Goal: Check status: Check status

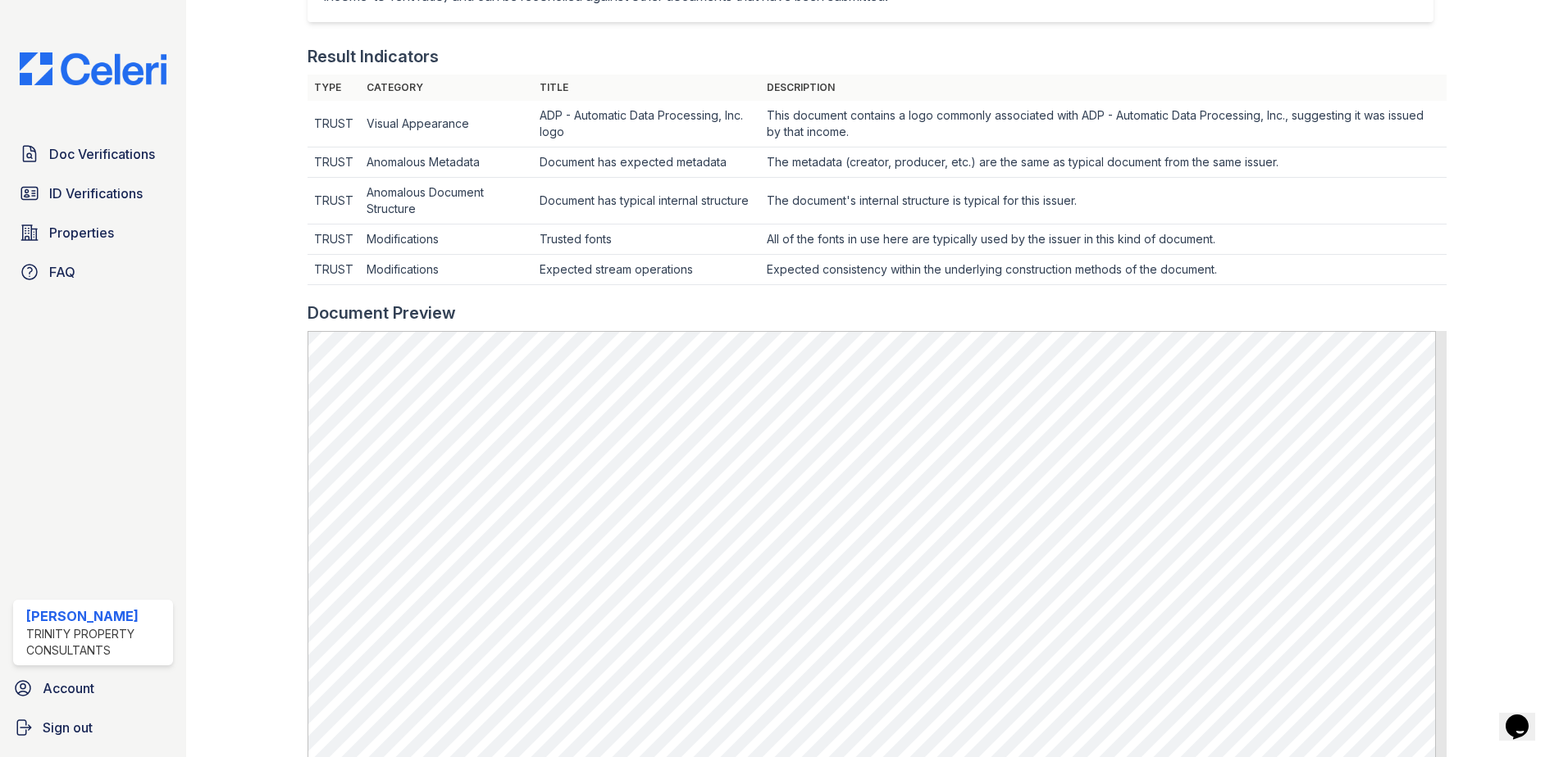
scroll to position [492, 0]
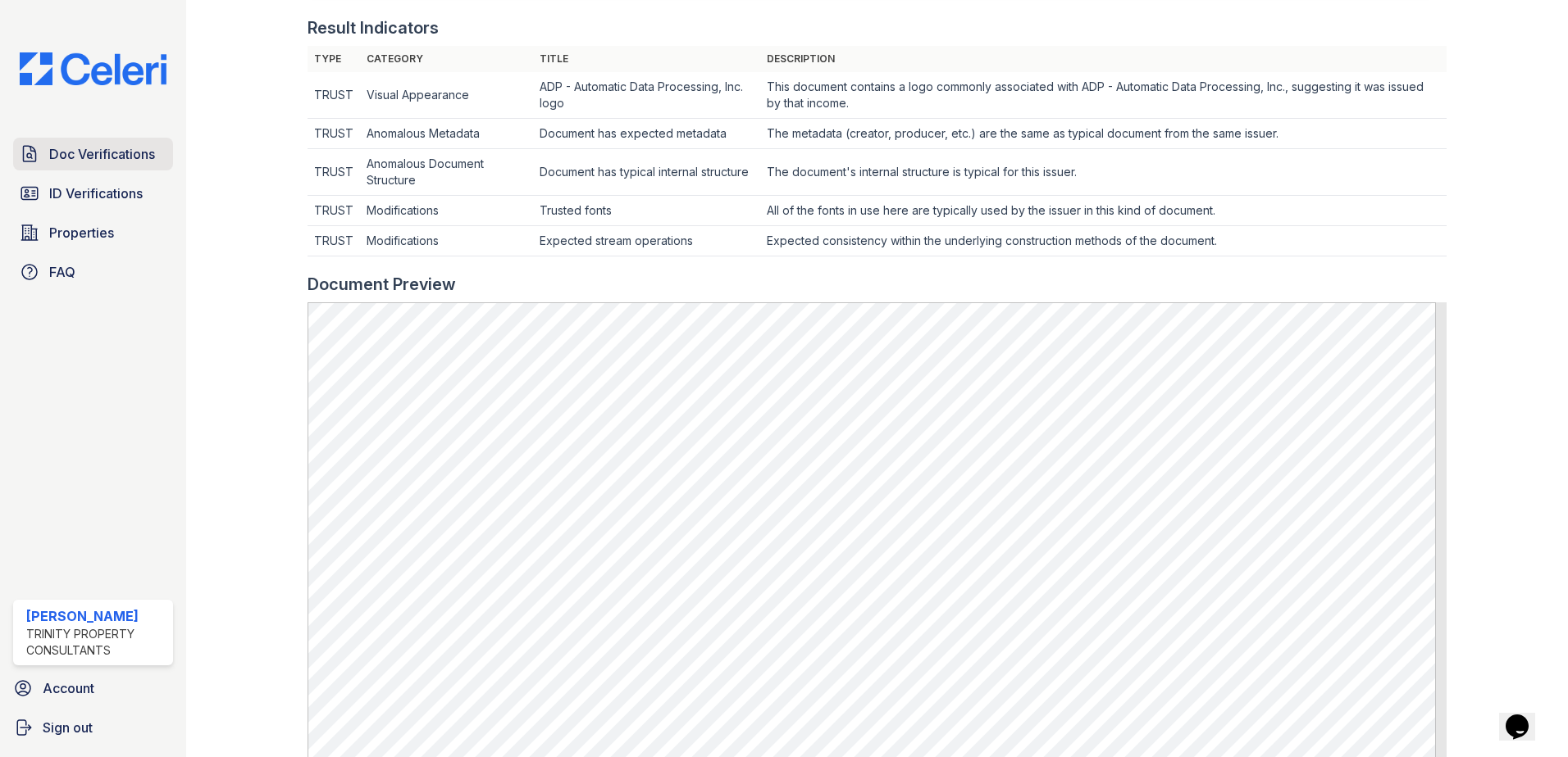
click at [130, 153] on span "Doc Verifications" at bounding box center [102, 154] width 105 height 20
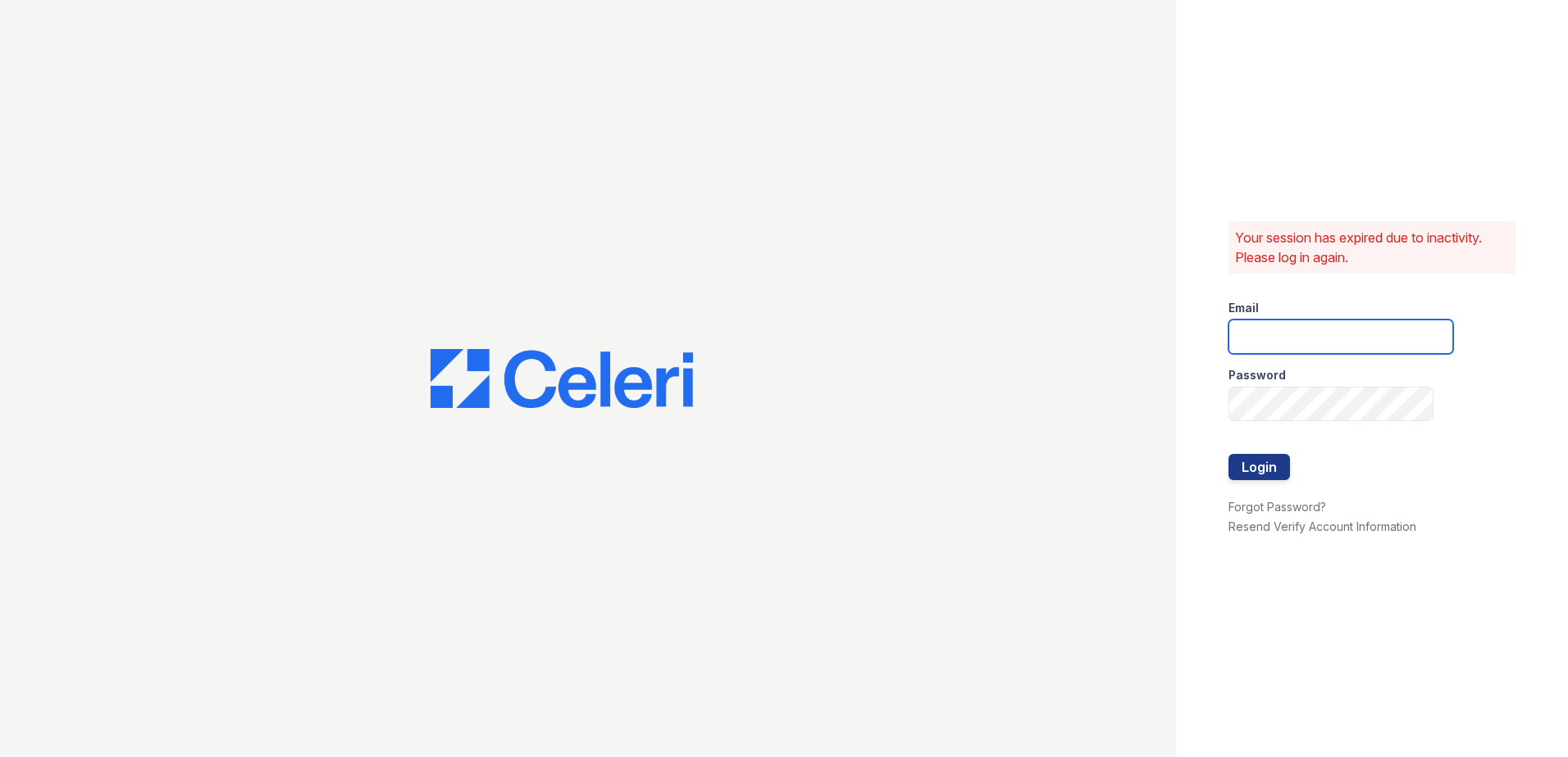
click at [1297, 341] on input "email" at bounding box center [1341, 337] width 224 height 34
type input "[EMAIL_ADDRESS][DOMAIN_NAME]"
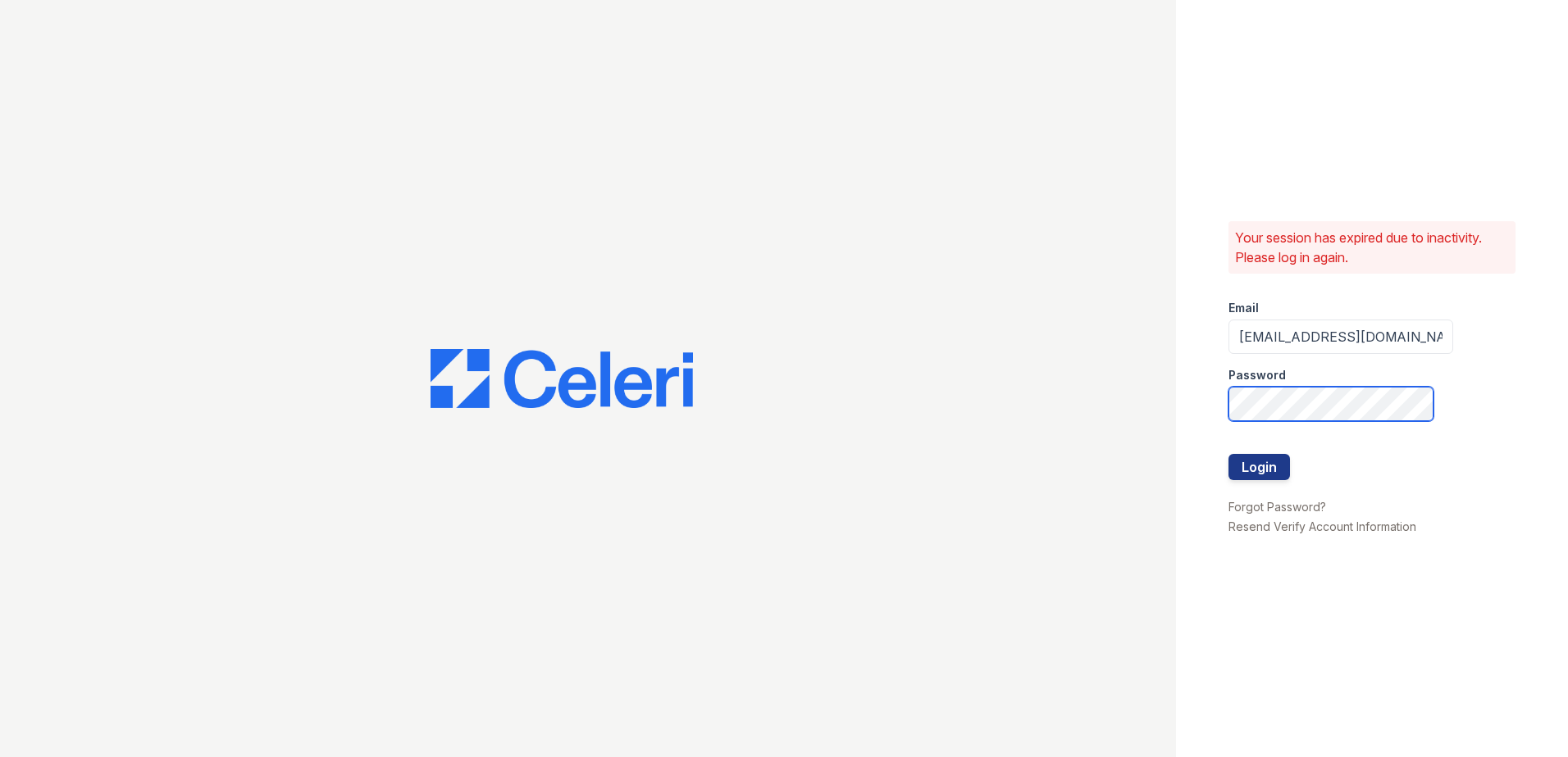
click at [1229, 454] on button "Login" at bounding box center [1259, 467] width 62 height 27
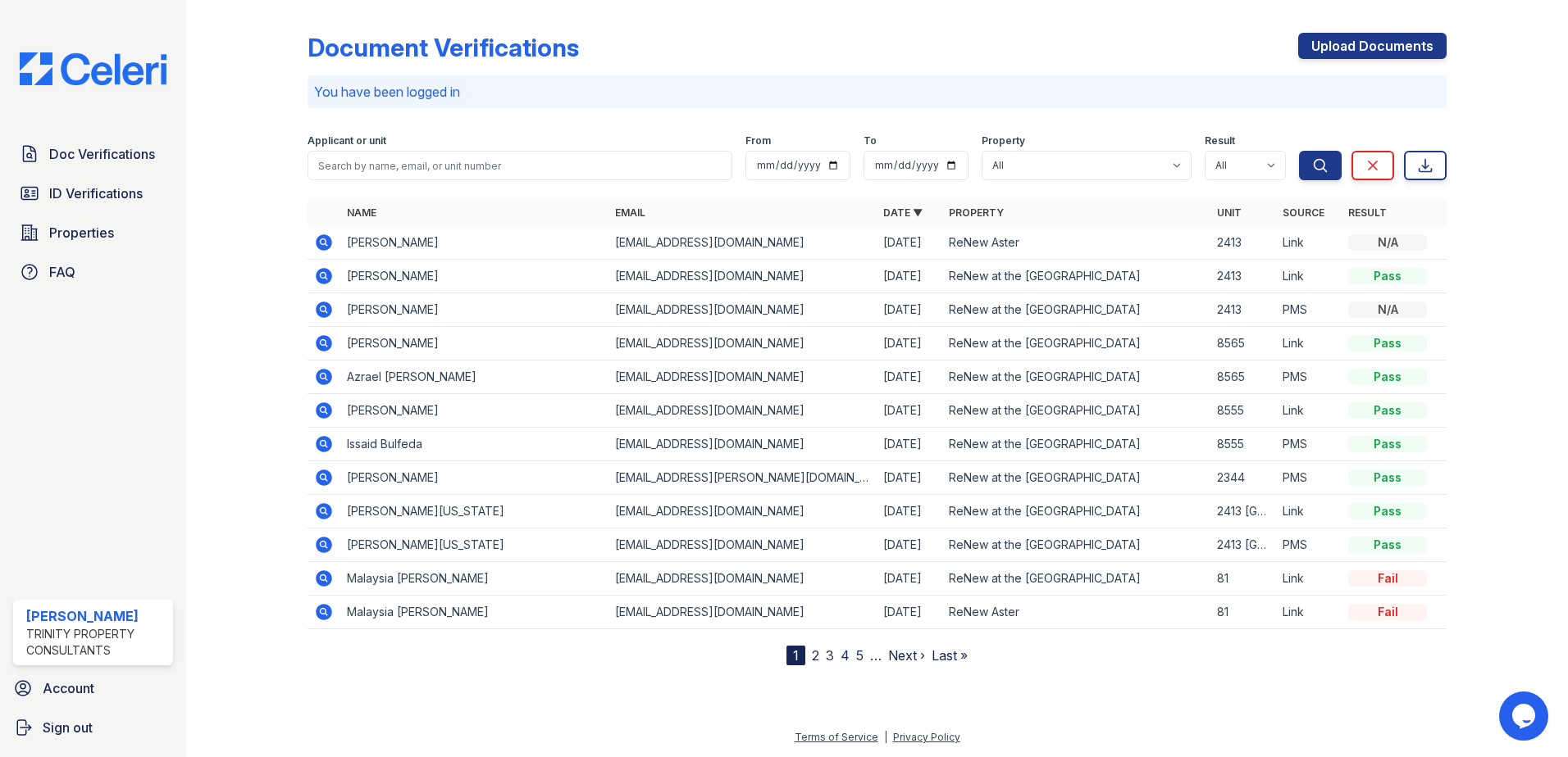
click at [325, 242] on icon at bounding box center [322, 241] width 4 height 4
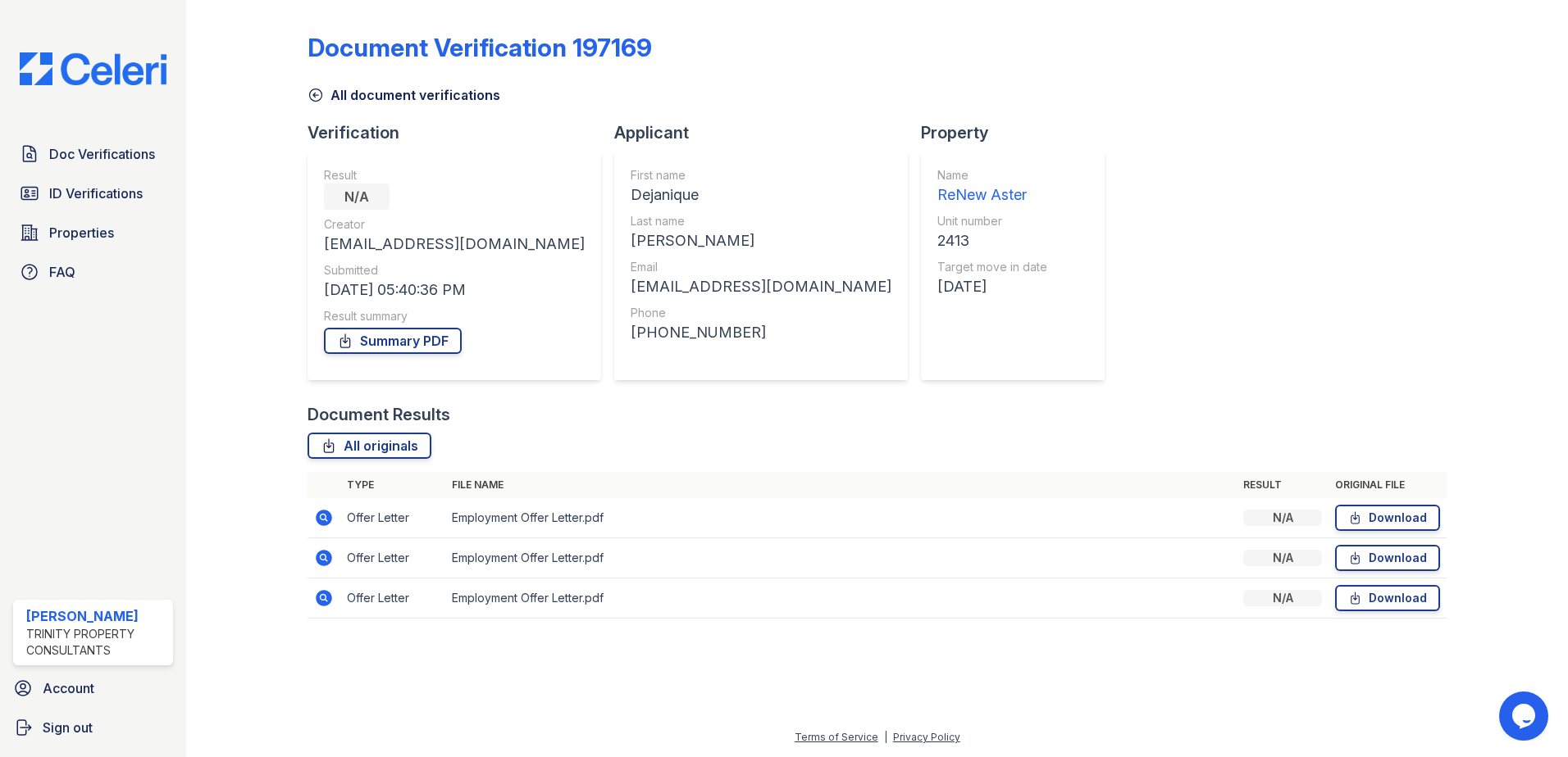
click at [323, 512] on icon at bounding box center [323, 518] width 16 height 16
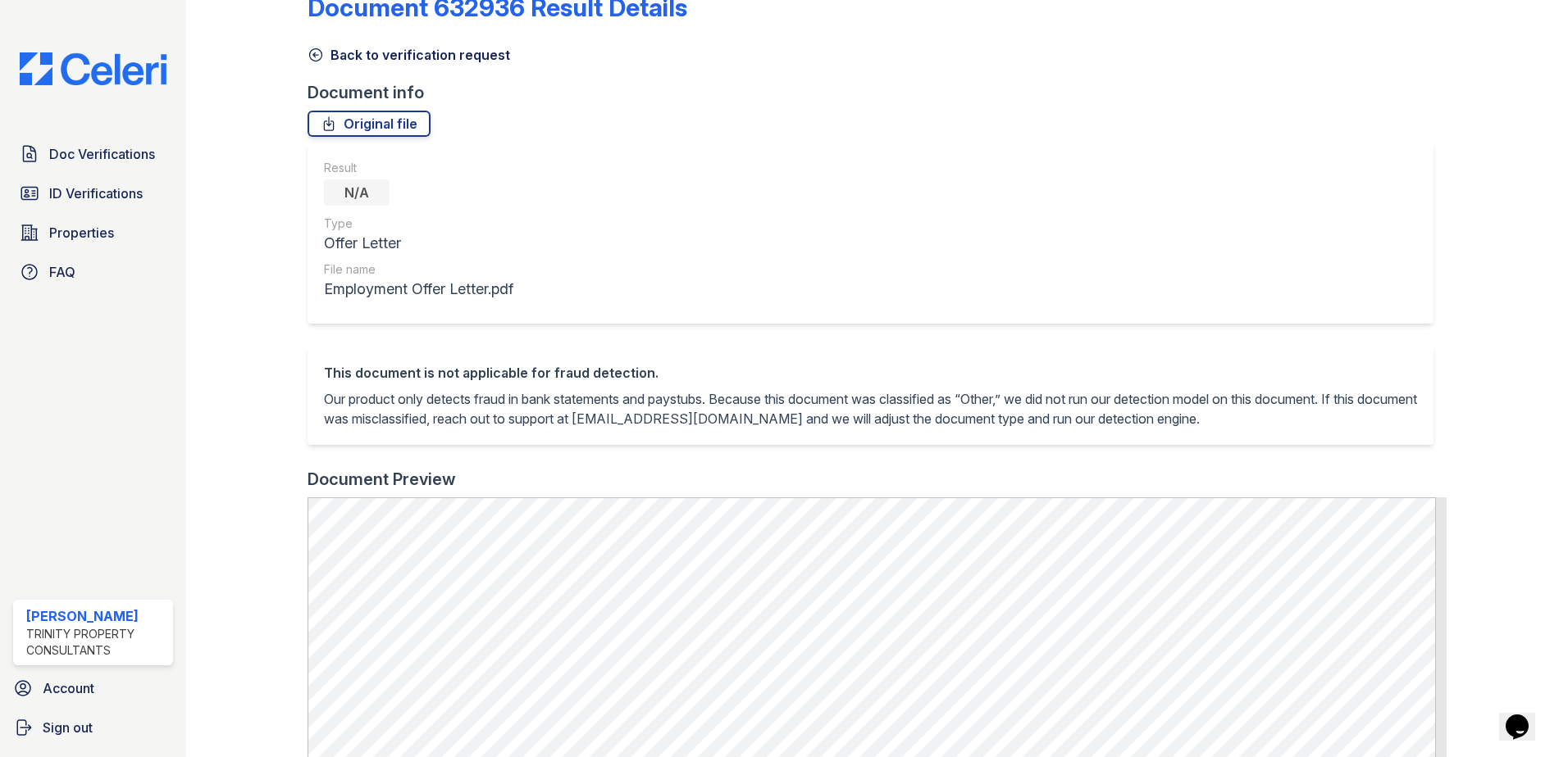
scroll to position [20, 0]
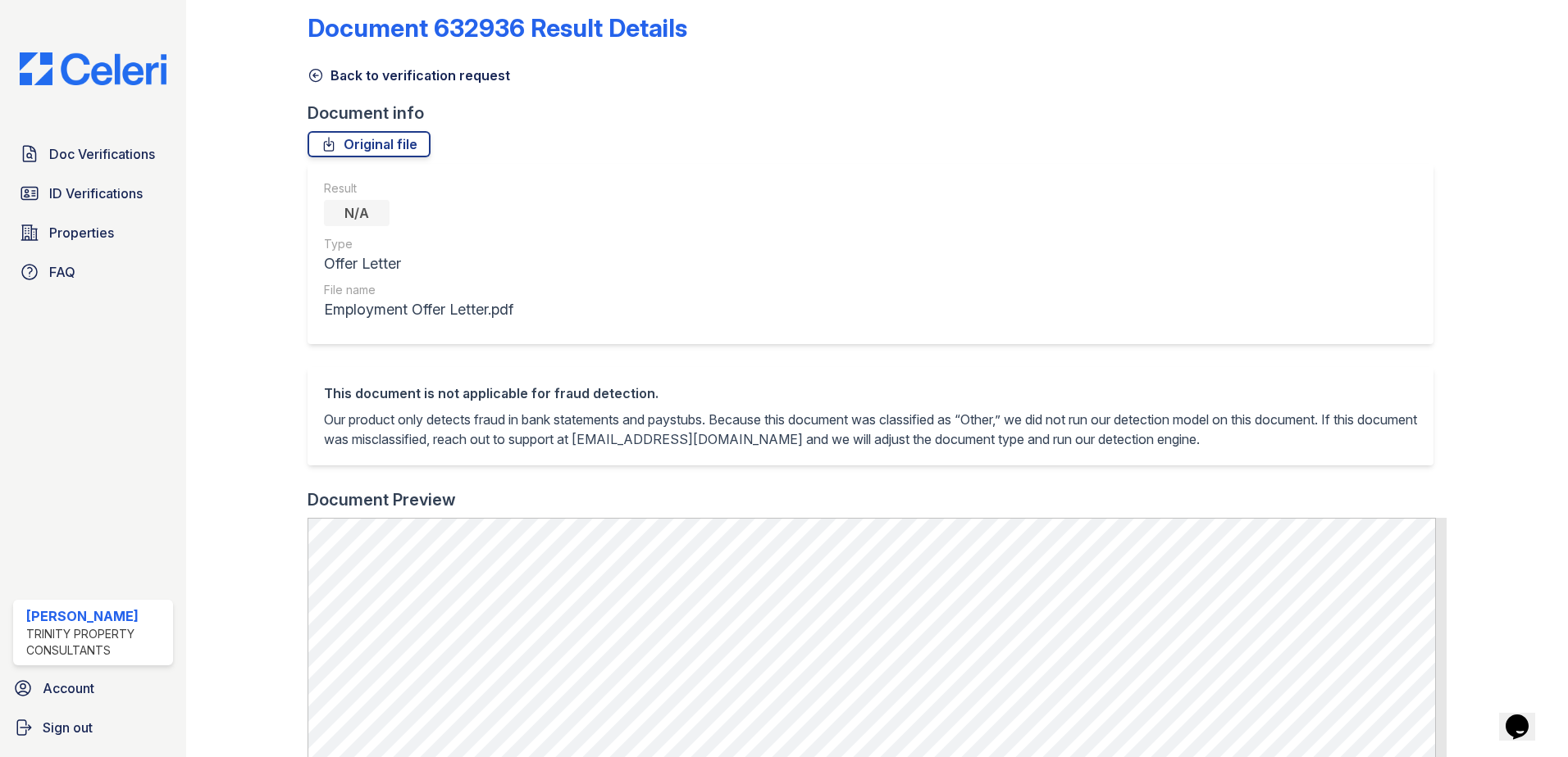
click at [978, 326] on div "Result N/A Type Offer Letter File name Employment Offer Letter.pdf" at bounding box center [870, 255] width 1126 height 180
click at [964, 283] on div "Result N/A Type Offer Letter File name Employment Offer Letter.pdf" at bounding box center [870, 255] width 1126 height 180
